Goal: Task Accomplishment & Management: Manage account settings

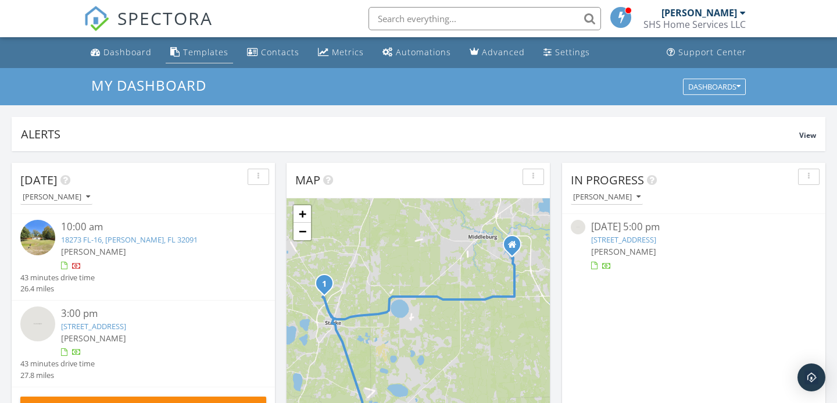
scroll to position [1058, 837]
click at [110, 55] on div "Dashboard" at bounding box center [127, 51] width 48 height 11
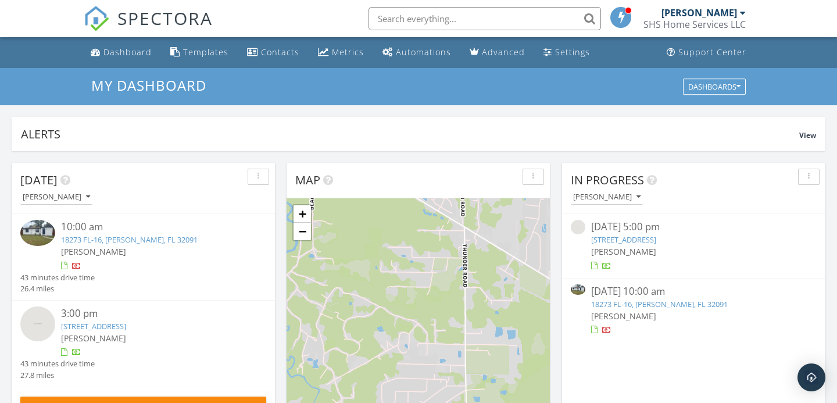
scroll to position [1058, 837]
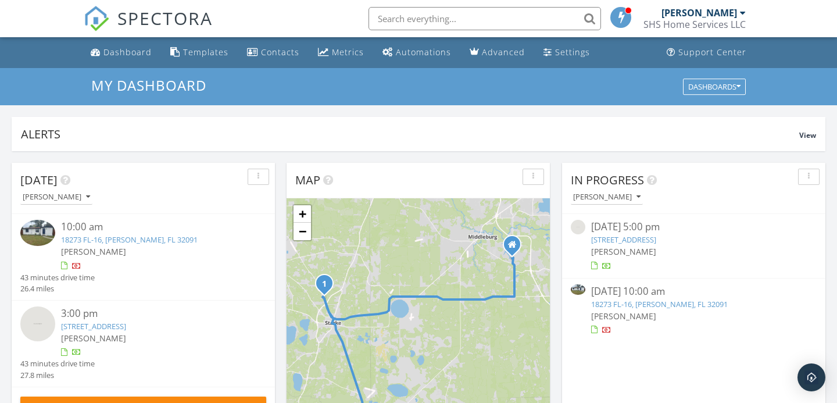
click at [731, 299] on div "18273 FL-16, [PERSON_NAME], FL 32091" at bounding box center [693, 304] width 205 height 11
click at [655, 303] on link "18273 FL-16, [PERSON_NAME], FL 32091" at bounding box center [659, 304] width 137 height 10
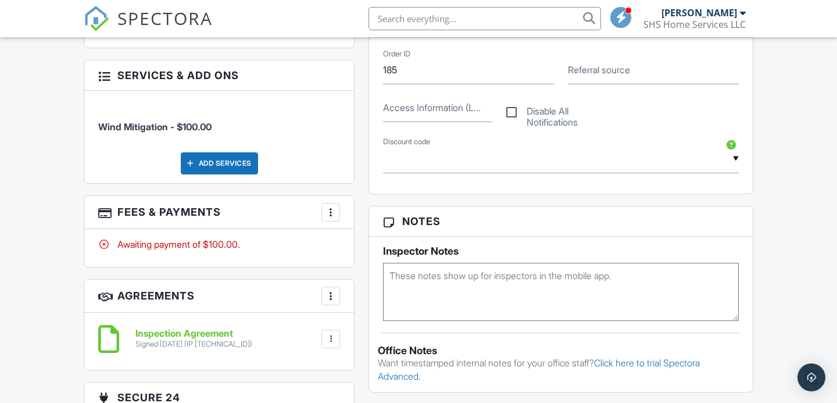
scroll to position [596, 0]
click at [331, 205] on div at bounding box center [331, 211] width 12 height 12
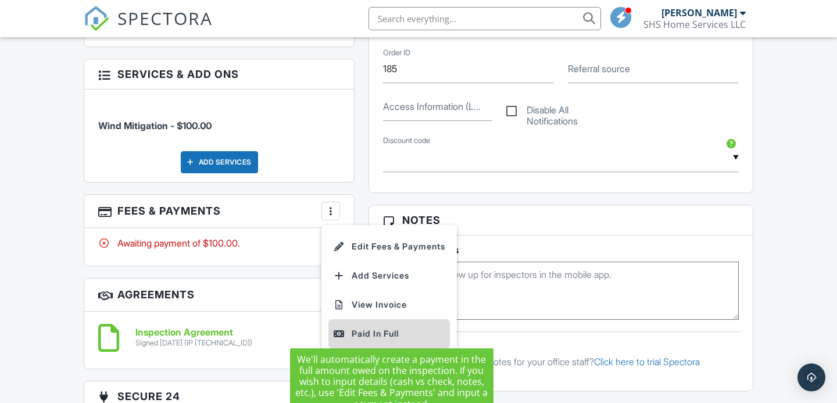
click at [364, 326] on div "Paid In Full" at bounding box center [389, 333] width 112 height 14
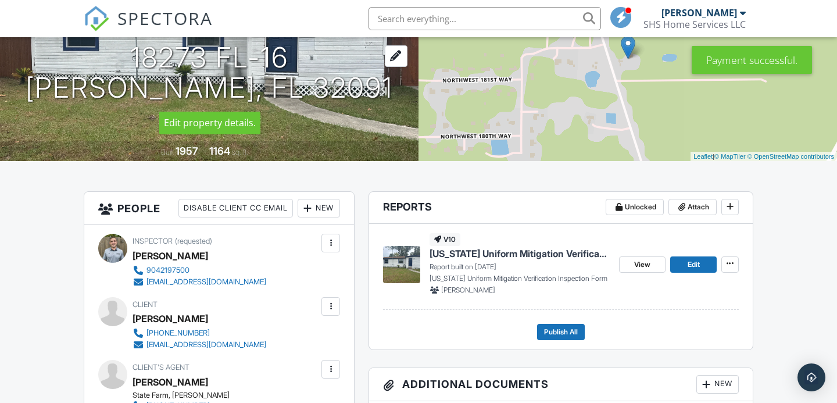
scroll to position [156, 0]
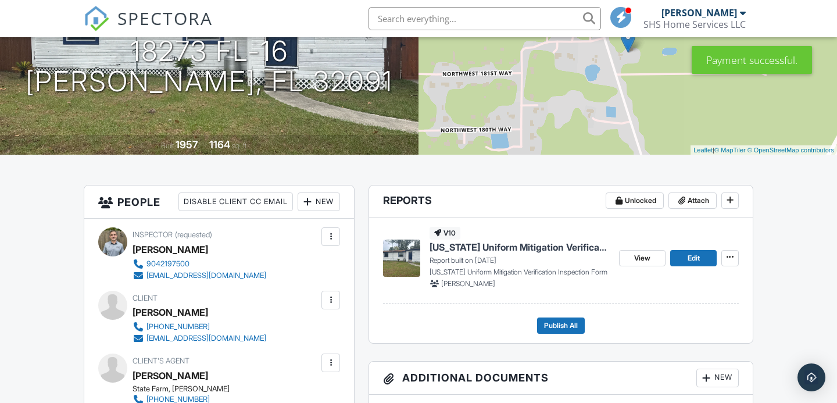
click at [491, 247] on span "Florida Uniform Mitigation Verification Inspection Form" at bounding box center [519, 246] width 180 height 13
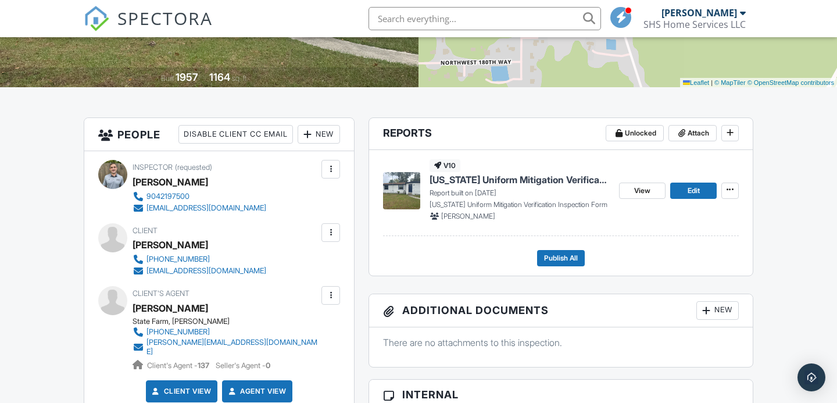
scroll to position [224, 0]
click at [560, 257] on span "Publish All" at bounding box center [561, 258] width 34 height 12
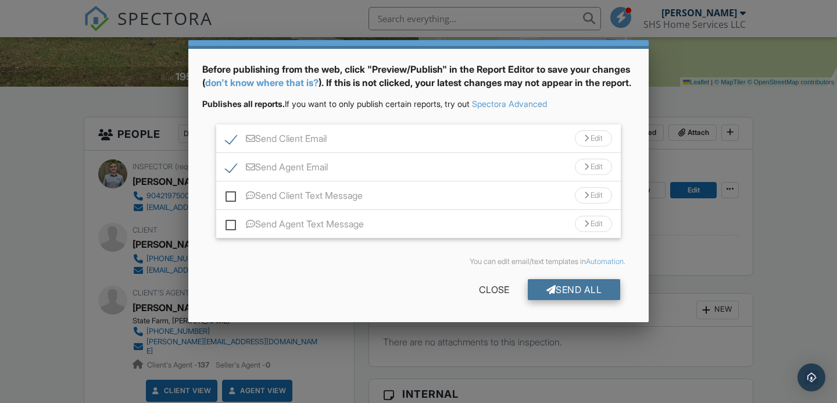
scroll to position [48, 0]
click at [569, 288] on div "Send All" at bounding box center [573, 289] width 93 height 21
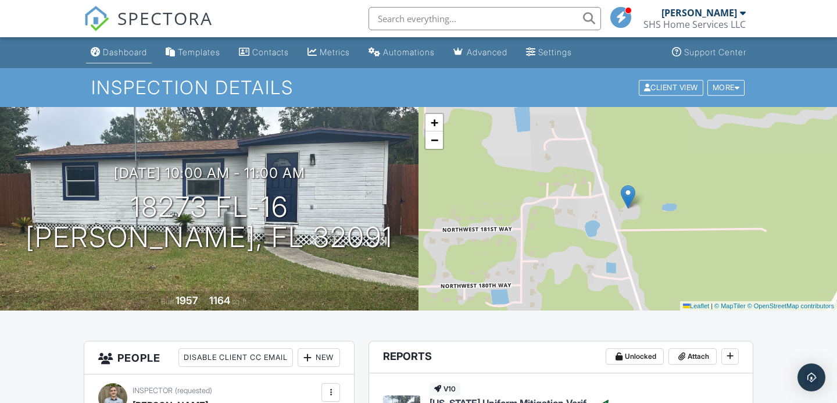
click at [120, 51] on div "Dashboard" at bounding box center [125, 52] width 44 height 10
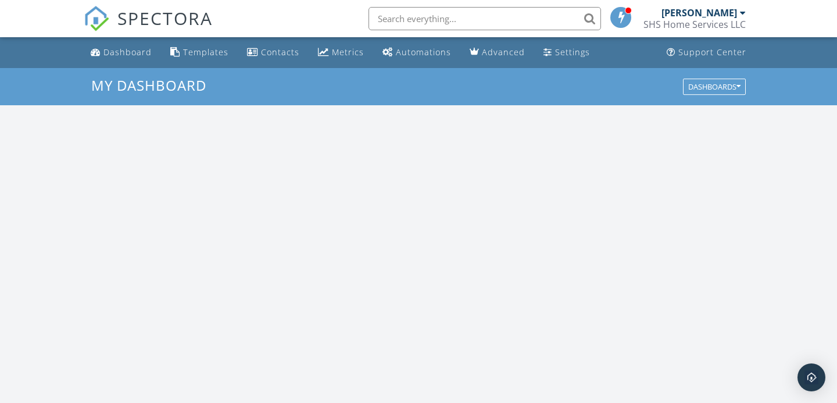
scroll to position [1058, 837]
